Goal: Information Seeking & Learning: Stay updated

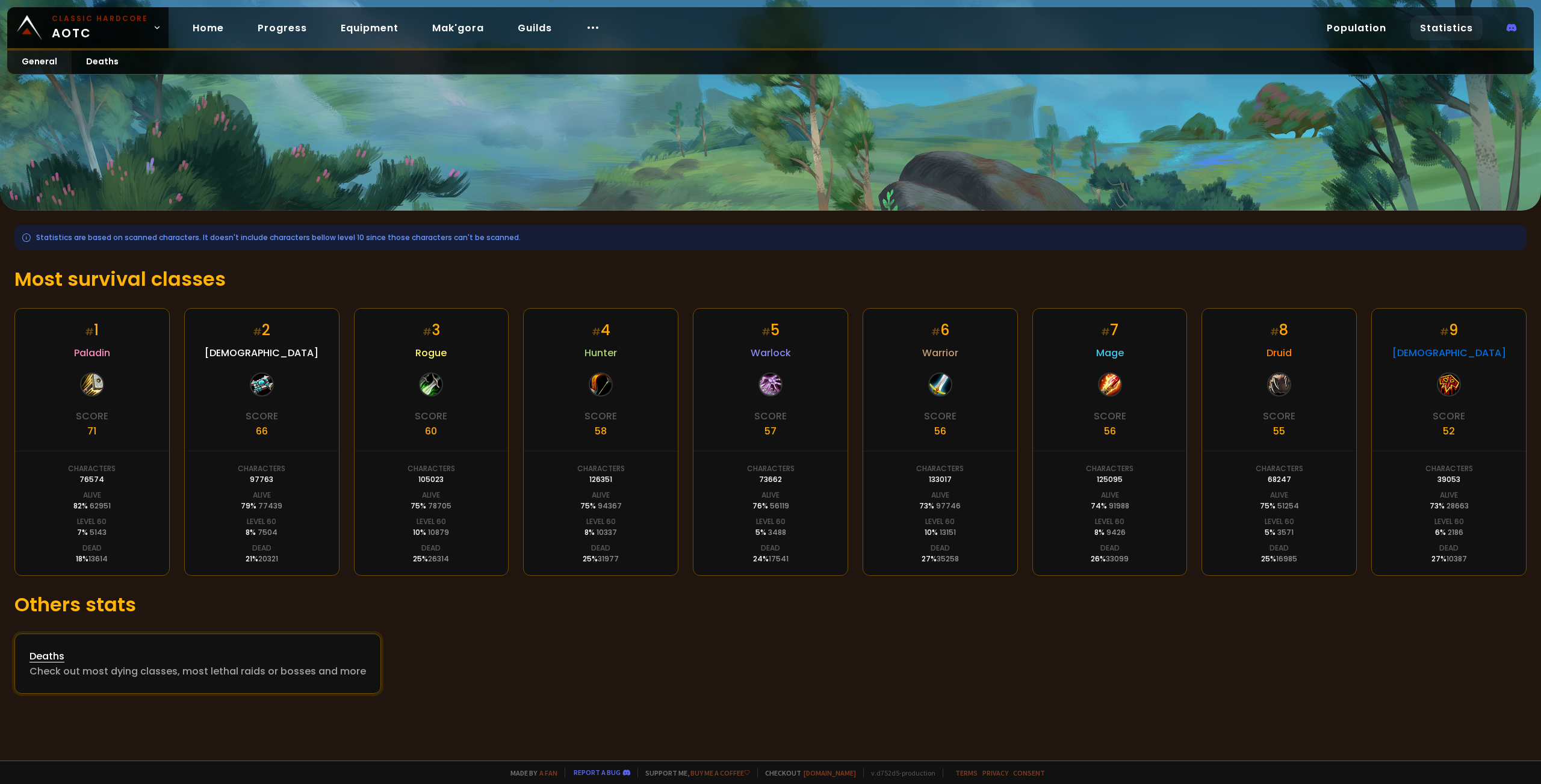
click at [201, 677] on div "Check out most dying classes, most lethal raids or bosses and more" at bounding box center [198, 671] width 337 height 15
